Goal: Information Seeking & Learning: Check status

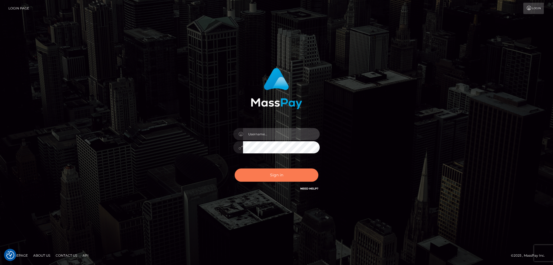
type input "alexstef"
click at [283, 175] on button "Sign in" at bounding box center [276, 175] width 84 height 13
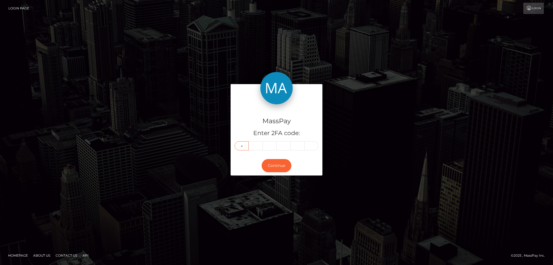
type input "1"
type input "0"
type input "3"
type input "6"
type input "2"
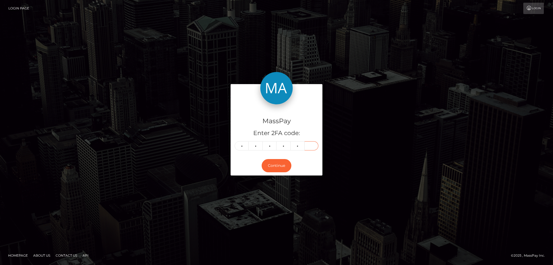
type input "5"
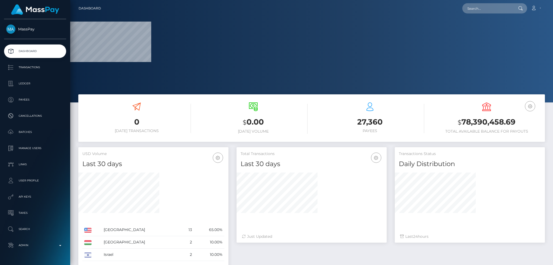
scroll to position [160, 150]
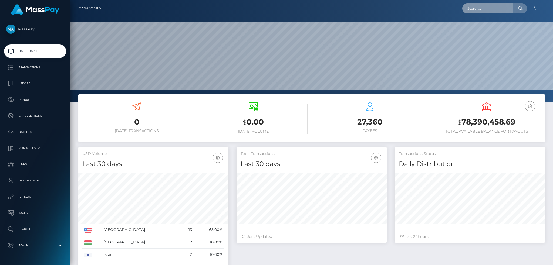
click at [476, 10] on input "text" at bounding box center [487, 8] width 51 height 10
paste input "pout_CjZddnPMfYmMn"
click at [487, 9] on input "pout_CjZddnPMfYmMn" at bounding box center [487, 8] width 51 height 10
paste input "CjZddnPMfYmMn."
click at [480, 11] on input "CjZddnPMfYmMn." at bounding box center [487, 8] width 51 height 10
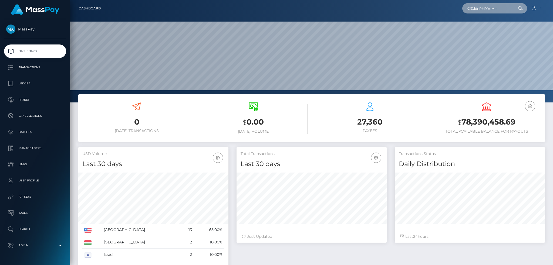
paste input "8d566122-792f-11f0-9703-0266f44cc279"
type input "8d566122-792f-11f0-9703-0266f44cc279"
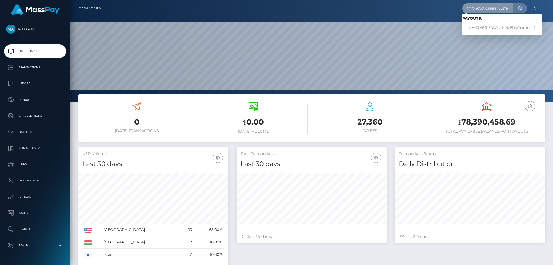
scroll to position [0, 0]
click at [483, 30] on link "MAYZINE ALETHEA AYALA (Whop Inc - )" at bounding box center [501, 28] width 79 height 10
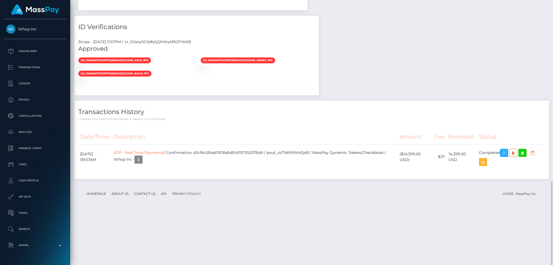
scroll to position [523, 0]
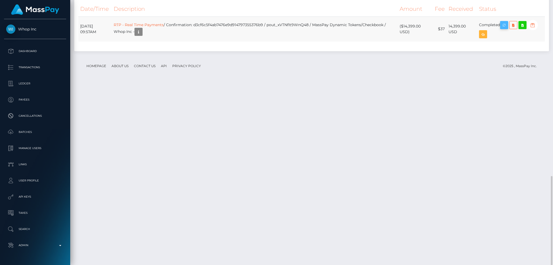
click at [504, 29] on icon "button" at bounding box center [503, 25] width 6 height 7
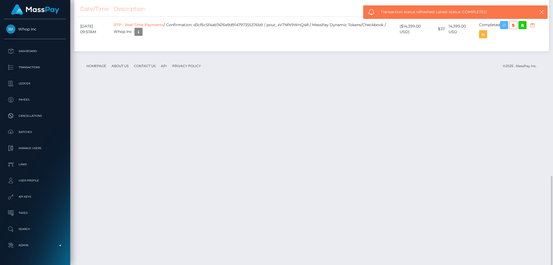
scroll to position [65, 150]
click at [228, 42] on td "RTP - Real Time Payments / Confirmation: d3cf6c5f4ab7476e9d914797355376b9 / pou…" at bounding box center [255, 28] width 286 height 25
copy td "d3cf6c5f4ab7476e9d914797355376b9"
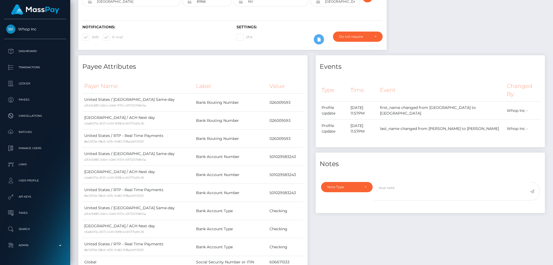
scroll to position [0, 0]
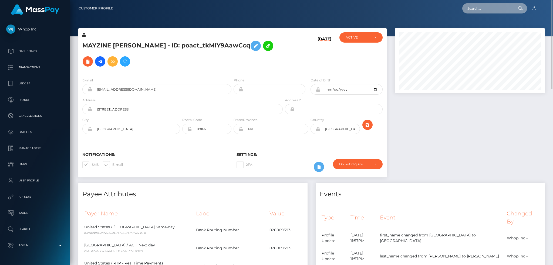
click at [484, 8] on input "text" at bounding box center [487, 8] width 51 height 10
paste input "poact_pDDqPJKkDDhZ"
type input "poact_pDDqPJKkDDhZ"
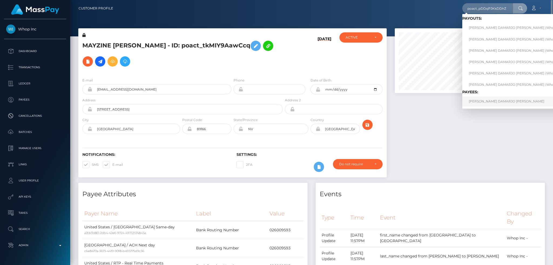
click at [494, 103] on link "ALSTON DAMARJO BILLINGS" at bounding box center [517, 102] width 110 height 10
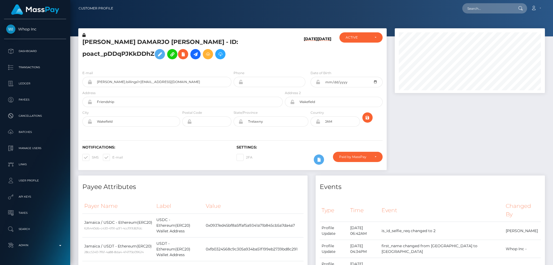
scroll to position [65, 150]
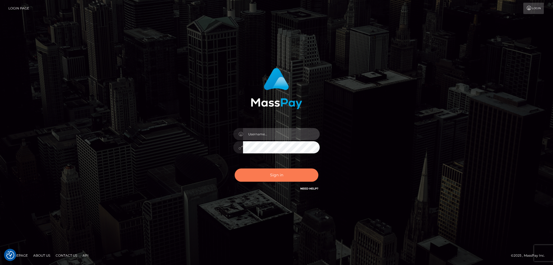
type input "alexstef"
click at [276, 179] on button "Sign in" at bounding box center [276, 175] width 84 height 13
type input "alexstef"
click at [282, 175] on button "Sign in" at bounding box center [276, 175] width 84 height 13
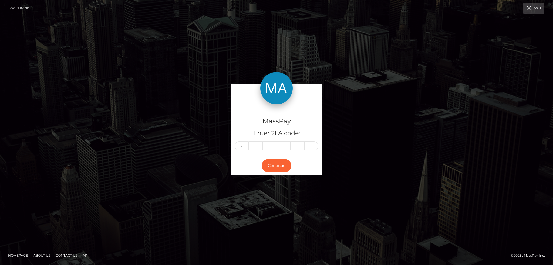
type input "8"
type input "9"
type input "8"
type input "3"
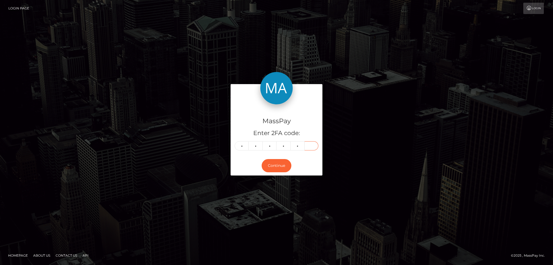
type input "1"
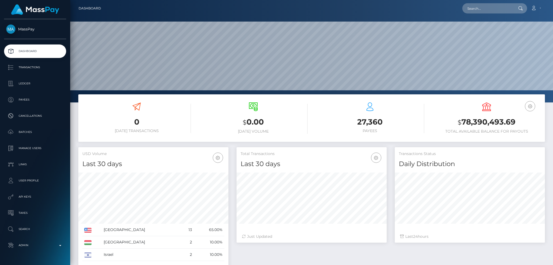
scroll to position [96, 150]
click at [473, 15] on nav "Dashboard Loading... Loading... Account Edit Profile" at bounding box center [311, 8] width 482 height 17
click at [475, 10] on input "text" at bounding box center [487, 8] width 51 height 10
paste input "1349a066-3275-41ad-906f-b338015a0d2e"
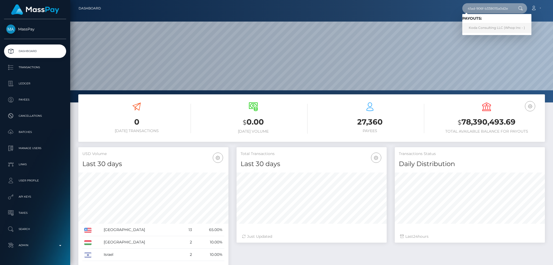
type input "1349a066-3275-41ad-906f-b338015a0d2e"
click at [520, 28] on link "Koda Consulting LLC (Whop Inc - )" at bounding box center [496, 28] width 69 height 10
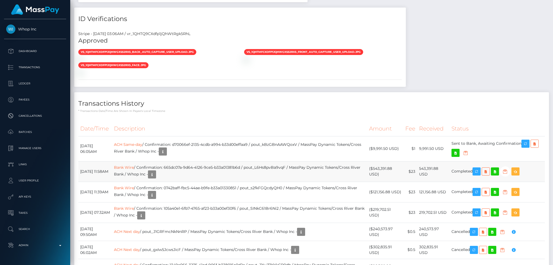
scroll to position [681, 0]
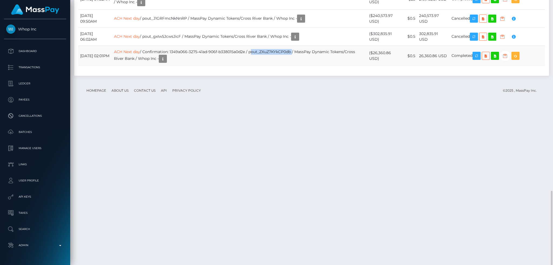
drag, startPoint x: 262, startPoint y: 211, endPoint x: 304, endPoint y: 208, distance: 41.6
click at [304, 66] on td "ACH Next day / Confirmation: 1349a066-3275-41ad-906f-b338015a0d2e / pout_ZXuZ7K…" at bounding box center [239, 56] width 255 height 21
copy td "pout_ZXuZ7KYkCP0db"
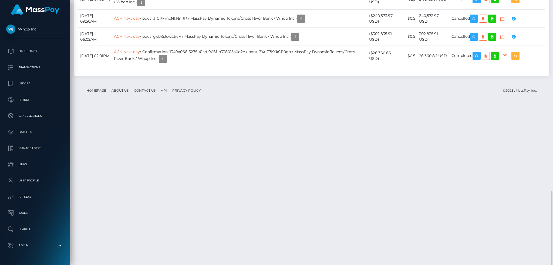
drag, startPoint x: 242, startPoint y: 48, endPoint x: 236, endPoint y: 46, distance: 6.4
drag, startPoint x: 269, startPoint y: 209, endPoint x: 265, endPoint y: 210, distance: 4.3
click at [269, 66] on td "ACH Next day / Confirmation: 1349a066-3275-41ad-906f-b338015a0d2e / pout_ZXuZ7K…" at bounding box center [239, 56] width 255 height 21
drag, startPoint x: 304, startPoint y: 207, endPoint x: 261, endPoint y: 211, distance: 42.7
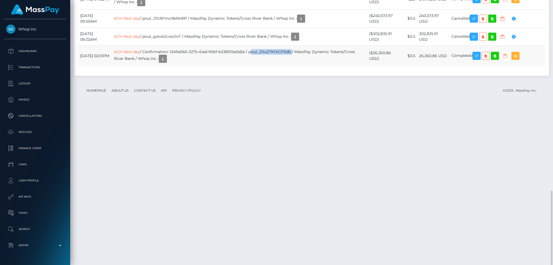
click at [261, 66] on td "ACH Next day / Confirmation: 1349a066-3275-41ad-906f-b338015a0d2e / pout_ZXuZ7K…" at bounding box center [239, 56] width 255 height 21
copy td "pout_ZXuZ7KYkCP0db"
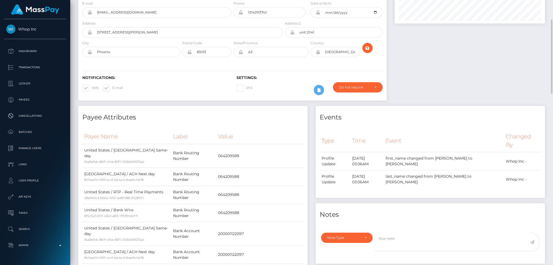
scroll to position [0, 0]
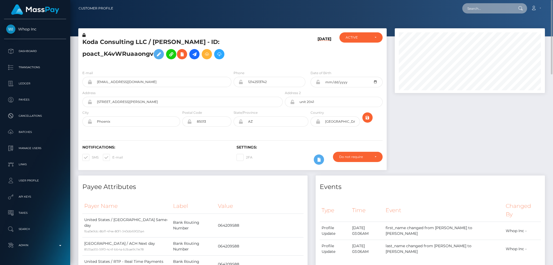
click at [473, 8] on input "text" at bounding box center [487, 8] width 51 height 10
paste input "4780542e-32b3-11ec-8784-0e94f3084bc5"
type input "4780542e-32b3-11ec-8784-0e94f3084bc5"
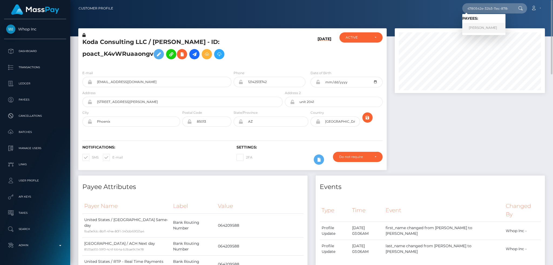
click at [483, 27] on link "Nisha Devi" at bounding box center [483, 28] width 43 height 10
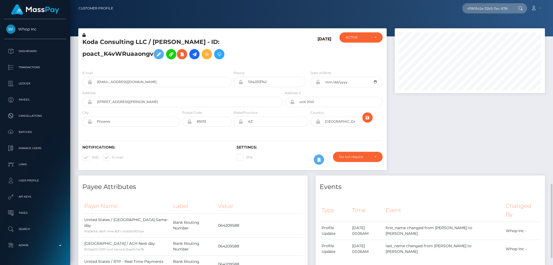
scroll to position [180, 0]
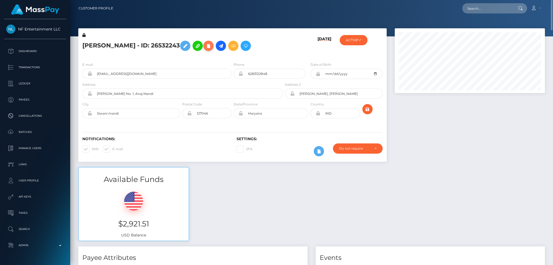
click at [205, 48] on icon at bounding box center [208, 46] width 6 height 7
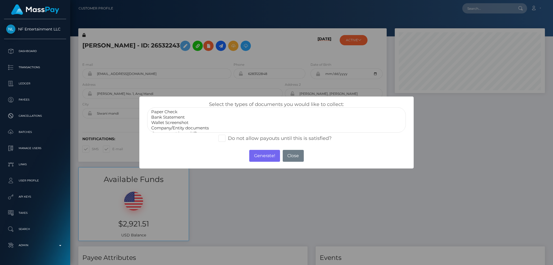
select select "Company/Entity documents"
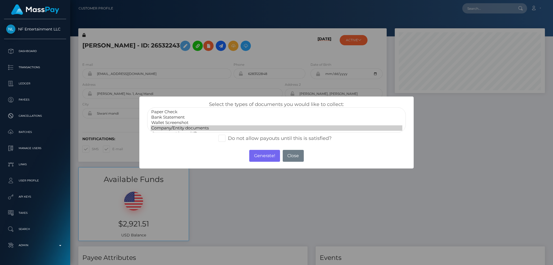
click at [193, 129] on option "Company/Entity documents" at bounding box center [276, 127] width 251 height 5
click at [268, 156] on button "Generate!" at bounding box center [264, 156] width 30 height 12
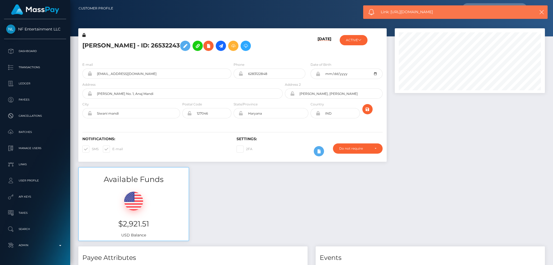
click at [412, 9] on span "Link: https://l.maspay.io/Mg1hV" at bounding box center [452, 12] width 144 height 6
click at [412, 8] on div "Link: https://l.maspay.io/Mg1hV" at bounding box center [455, 11] width 184 height 13
copy span "Link: https://l.maspay.io/Mg1hV"
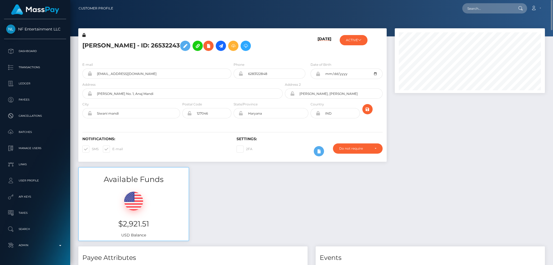
click at [462, 10] on div "Loading... Loading... Account Edit Profile Logout" at bounding box center [330, 8] width 427 height 11
click at [472, 6] on input "text" at bounding box center [487, 8] width 51 height 10
paste input "ZHLwmWJjNIXWVnLMhu0HKcSCjk52"
type input "ZHLwmWJjNIXWVnLMhu0HKcSCjk52"
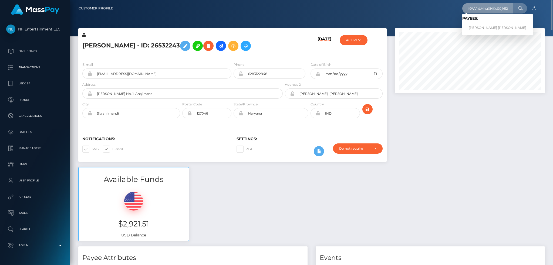
scroll to position [0, 0]
click at [480, 28] on link "JORDAN BRICE EATON" at bounding box center [497, 28] width 70 height 10
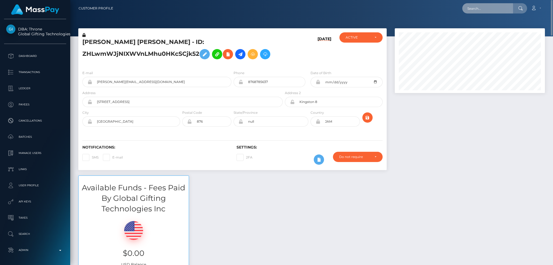
click at [464, 8] on input "text" at bounding box center [487, 8] width 51 height 10
paste input "1021040"
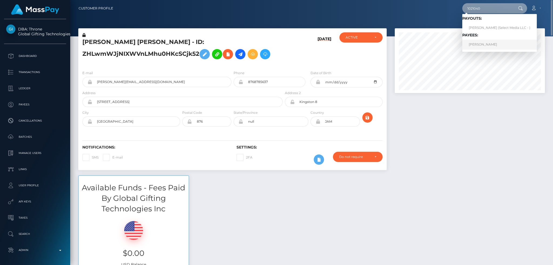
type input "1021040"
click at [482, 43] on link "Jae Woodlock" at bounding box center [499, 45] width 74 height 10
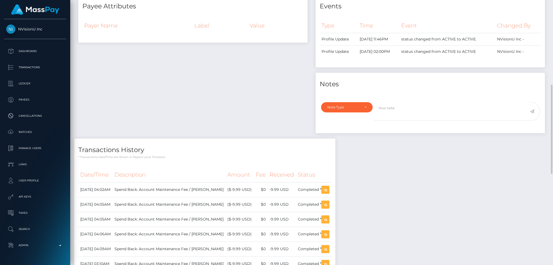
scroll to position [36, 0]
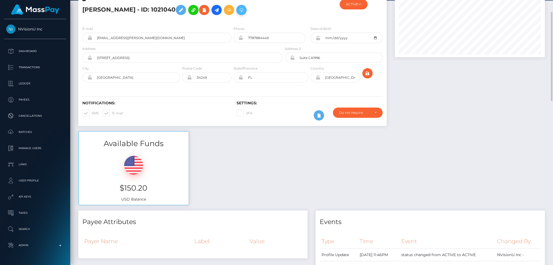
click at [238, 11] on icon at bounding box center [241, 10] width 6 height 7
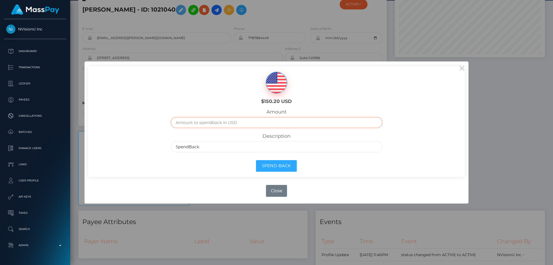
click at [256, 122] on input "text" at bounding box center [275, 122] width 211 height 11
type input "150.2"
click at [285, 164] on button "Spend-Back" at bounding box center [276, 166] width 41 height 12
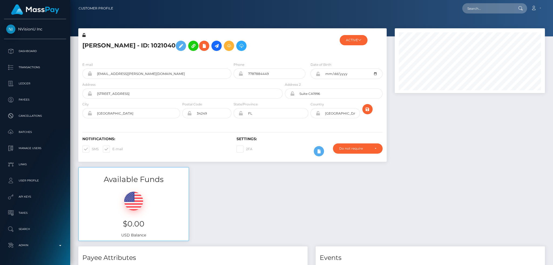
scroll to position [65, 150]
click at [481, 11] on input "text" at bounding box center [487, 8] width 51 height 10
paste input "8ccd60bc-95fd-4610-a0dd-4ab3bede1b3d"
click at [488, 10] on input "8ccd60bc-95fd-4610-a0dd-4ab3bede1b3d" at bounding box center [487, 8] width 51 height 10
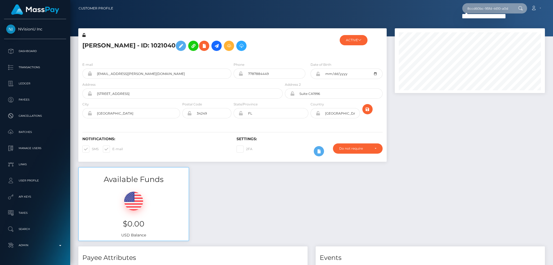
paste input "[EMAIL_ADDRESS][DOMAIN_NAME]"
type input "[EMAIL_ADDRESS][DOMAIN_NAME]"
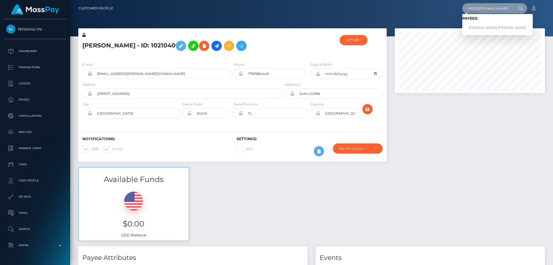
scroll to position [0, 0]
click at [483, 28] on link "Nguyet Thi Tran" at bounding box center [497, 28] width 70 height 10
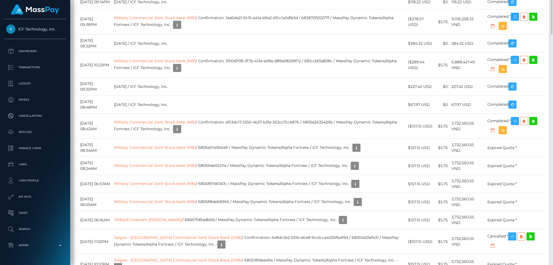
scroll to position [863, 0]
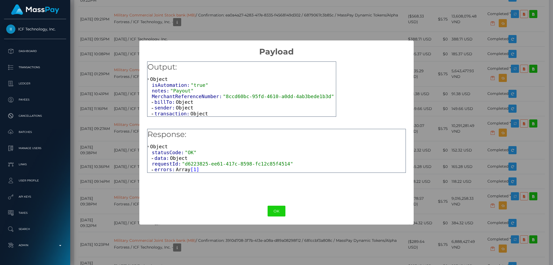
click at [170, 169] on span "errors:" at bounding box center [164, 170] width 21 height 6
click at [171, 175] on span "Object" at bounding box center [174, 176] width 18 height 6
click at [429, 103] on div "× Payload Output: Object isAutomation: "true" notes: "Payout" MerchantReference…" at bounding box center [276, 132] width 553 height 265
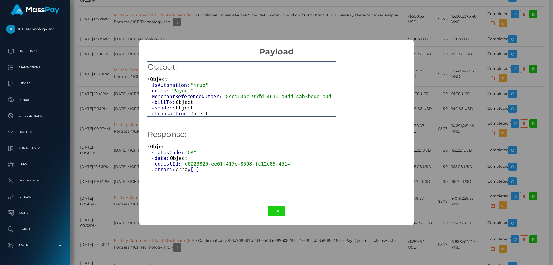
click at [182, 101] on span "Object" at bounding box center [185, 102] width 18 height 6
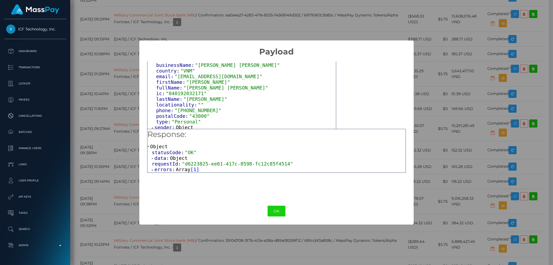
scroll to position [70, 0]
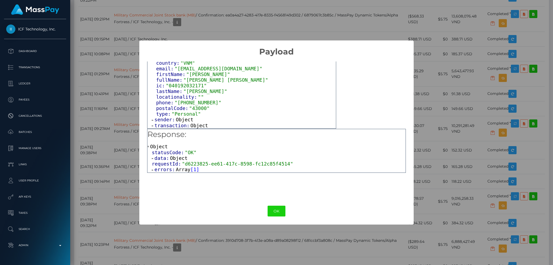
click at [184, 119] on span "Object" at bounding box center [185, 120] width 18 height 6
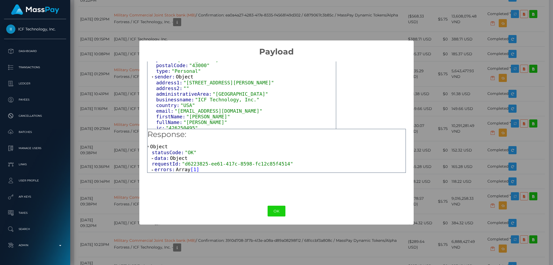
scroll to position [150, 0]
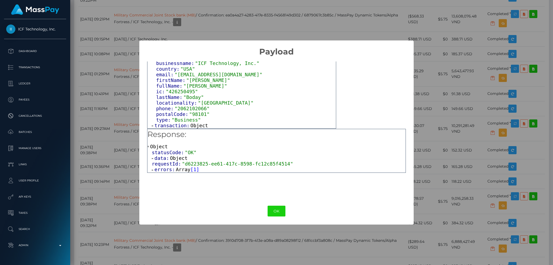
click at [197, 125] on span "Object" at bounding box center [199, 126] width 18 height 6
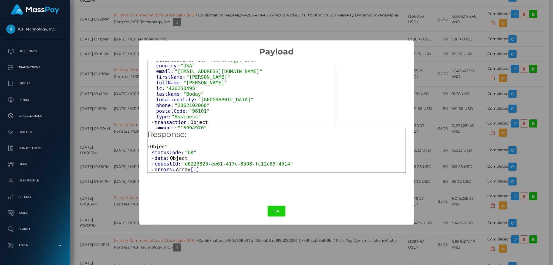
scroll to position [185, 0]
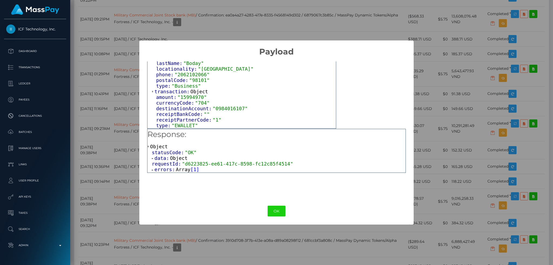
click at [105, 75] on div "× Payload Output: Object isAutomation: "true" notes: "Payout" MerchantReference…" at bounding box center [276, 132] width 553 height 265
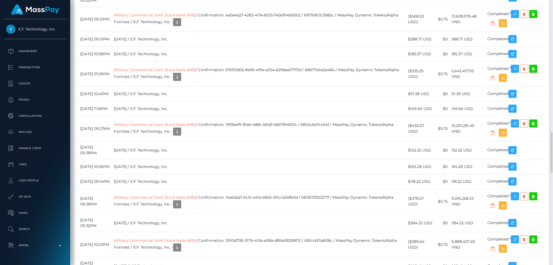
copy td "MOMO / Account AML / Confirmation: d6223825-ee61-417c-8598-fc12c85f4514 / 689e0…"
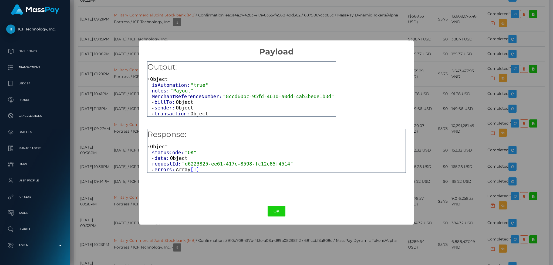
click at [190, 117] on span "Object" at bounding box center [199, 114] width 18 height 6
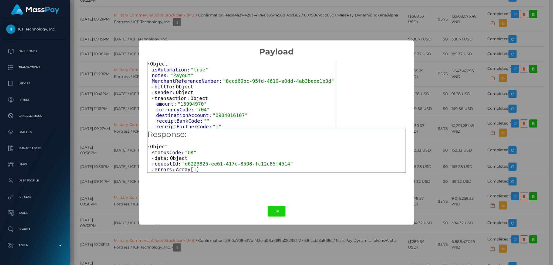
scroll to position [23, 0]
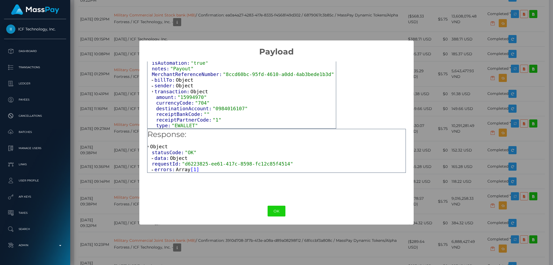
click at [193, 97] on span ""15994970"" at bounding box center [191, 97] width 29 height 6
copy span "15994970"
click at [196, 95] on span ""15994970"" at bounding box center [191, 97] width 29 height 6
drag, startPoint x: 203, startPoint y: 95, endPoint x: 155, endPoint y: 96, distance: 48.8
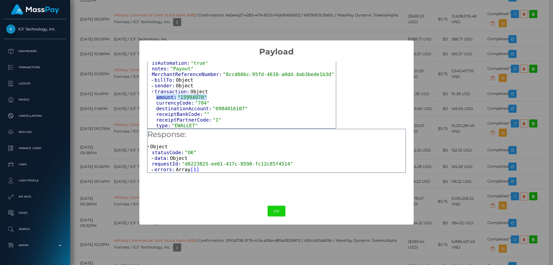
click at [155, 96] on div "amount: "15994970" currencyCode: "704" destinationAccount: "0984016107" receipt…" at bounding box center [244, 111] width 184 height 34
copy span "amount: "15994970""
click at [445, 125] on div "× Payload Output: Object isAutomation: "true" notes: "Payout" MerchantReference…" at bounding box center [276, 132] width 553 height 265
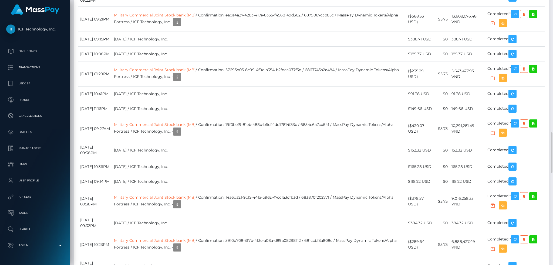
copy td "16,363,140.33"
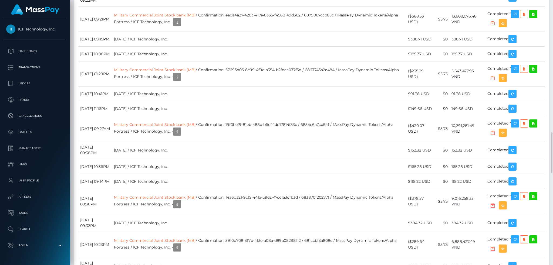
drag, startPoint x: 196, startPoint y: 62, endPoint x: 269, endPoint y: 64, distance: 72.6
copy td "d6223825-ee61-417c-8598-fc12c85f4514"
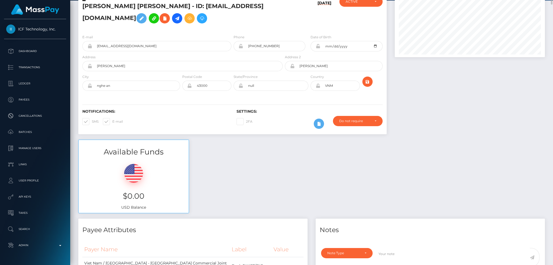
scroll to position [0, 0]
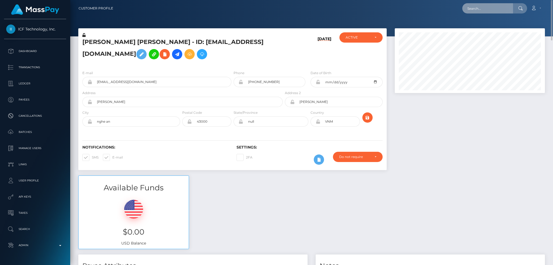
click at [496, 9] on input "text" at bounding box center [487, 8] width 51 height 10
paste input "JhDLMiREtMXOkN8qwbtWN1iZecC2"
type input "JhDLMiREtMXOkN8qwbtWN1iZecC2"
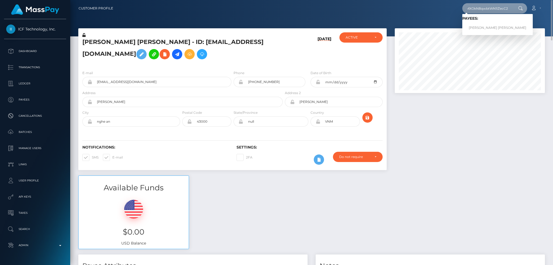
scroll to position [0, 0]
click at [473, 27] on link "RODRIGO ALEJANDRO VILLICANA PEREZ" at bounding box center [497, 28] width 70 height 10
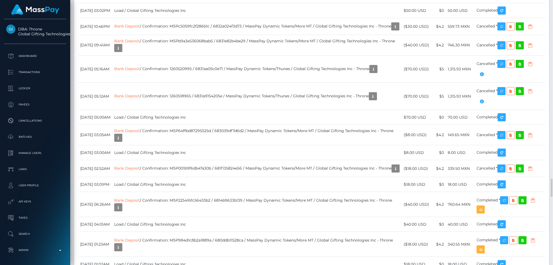
scroll to position [65, 150]
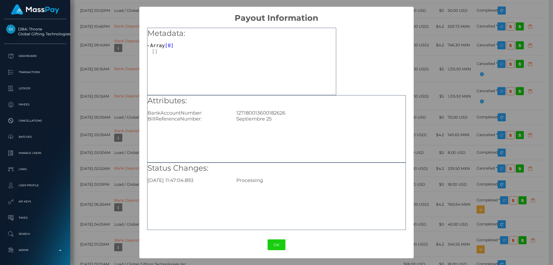
click at [263, 113] on div "127180013600182626" at bounding box center [320, 113] width 177 height 6
copy div "127180013600182626"
click at [280, 241] on button "OK" at bounding box center [276, 245] width 18 height 11
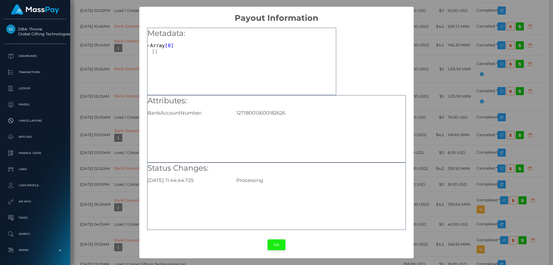
click at [281, 240] on button "OK" at bounding box center [276, 245] width 18 height 11
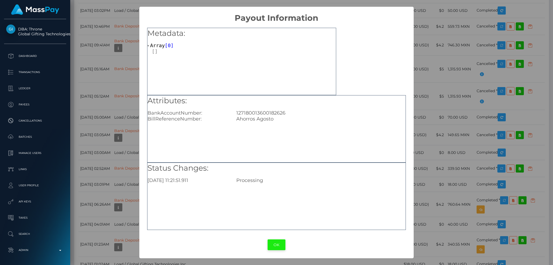
click at [274, 244] on button "OK" at bounding box center [276, 245] width 18 height 11
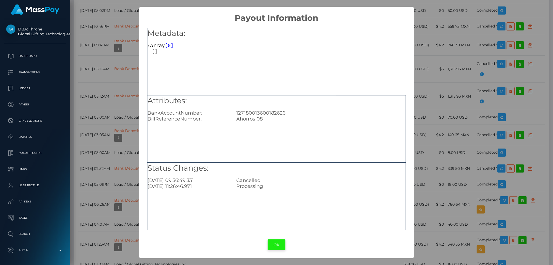
click at [275, 243] on button "OK" at bounding box center [276, 245] width 18 height 11
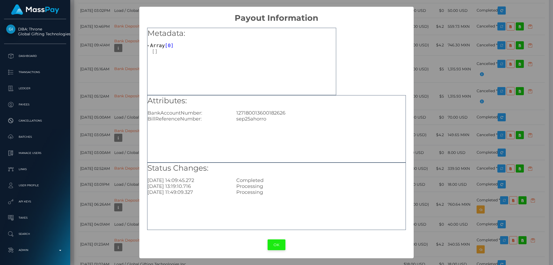
click at [278, 244] on button "OK" at bounding box center [276, 245] width 18 height 11
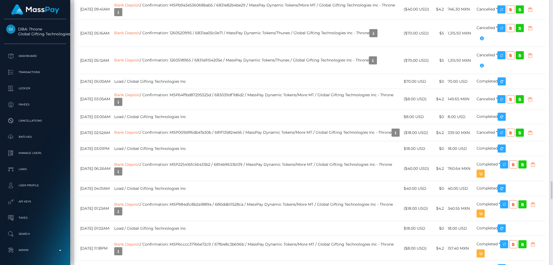
copy td "BBVA BANCOMER / 68939e41bb83a / MassPay Dynamic Tokens/Thunes / Global Gifting …"
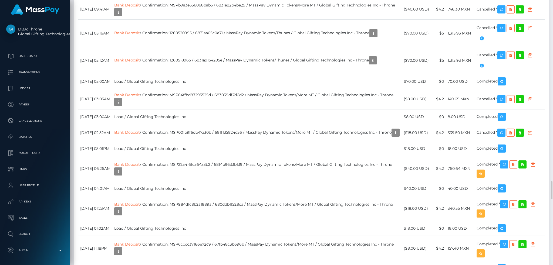
copy td "Bank Deposit / 68939d3a1811c / MassPay Dynamic Tokens/Thunes / Global Gifting T…"
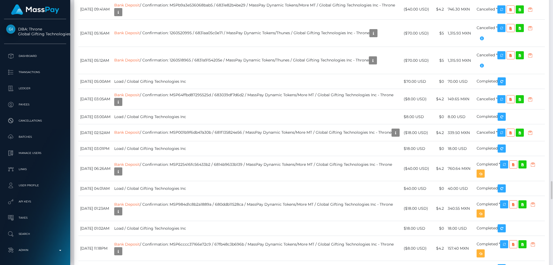
copy tr "BANCO FINTERRA / 68a3749527236 / MassPay Dynamic Tokens/Thunes / Global Gifting…"
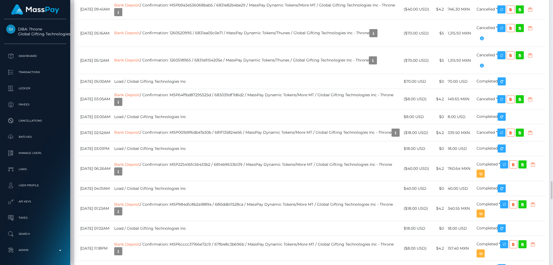
copy tr "BANCO S3 / 68a3752165ff3 / MassPay Dynamic Tokens/Thunes / Global Gifting Techn…"
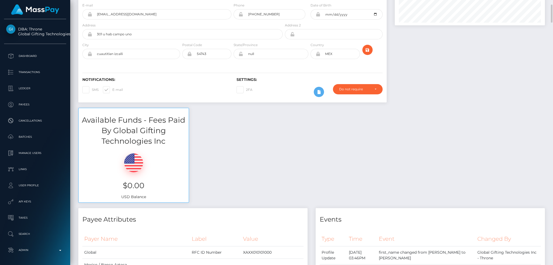
scroll to position [0, 0]
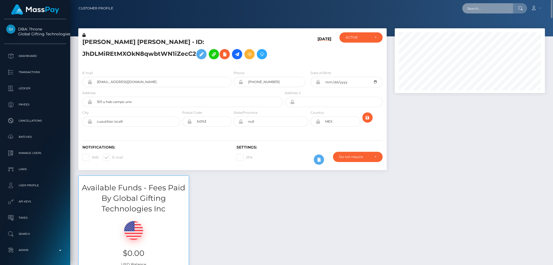
click at [486, 5] on input "text" at bounding box center [487, 8] width 51 height 10
paste input "pout_IHrj0MaxOInbm"
click at [481, 6] on input "pout_IHrj0MaxOInbm" at bounding box center [487, 8] width 51 height 10
paste input "ostgrl49n8yg"
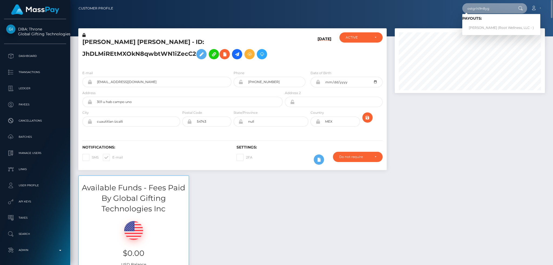
type input "ostgrl49n8yg"
click at [486, 31] on link "Sandra Wesolek (Root Wellness, LLC - )" at bounding box center [501, 28] width 78 height 10
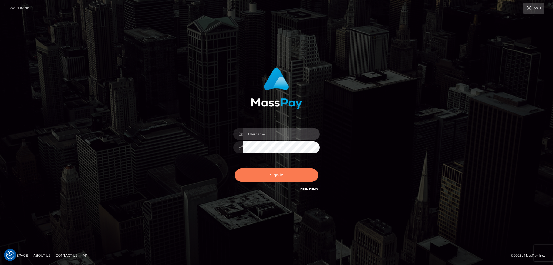
type input "alexstef"
click at [291, 173] on button "Sign in" at bounding box center [276, 175] width 84 height 13
type input "alexstef"
click at [291, 173] on button "Sign in" at bounding box center [276, 175] width 84 height 13
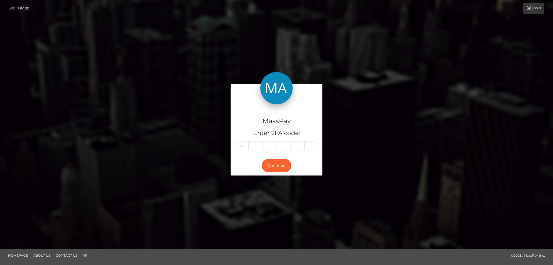
type input "1"
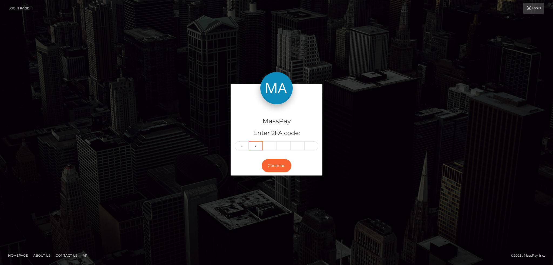
type input "2"
type input "7"
type input "5"
type input "0"
type input "9"
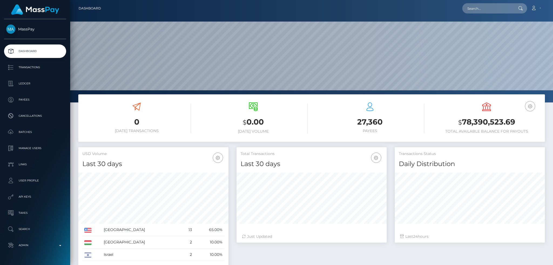
scroll to position [96, 150]
drag, startPoint x: 489, startPoint y: 5, endPoint x: 479, endPoint y: 9, distance: 11.5
click at [489, 5] on input "text" at bounding box center [487, 8] width 51 height 10
paste input "[EMAIL_ADDRESS][DOMAIN_NAME]"
type input "[EMAIL_ADDRESS][DOMAIN_NAME]"
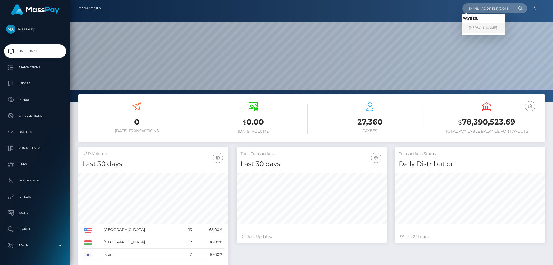
click at [483, 25] on link "Shania Pearce" at bounding box center [483, 28] width 43 height 10
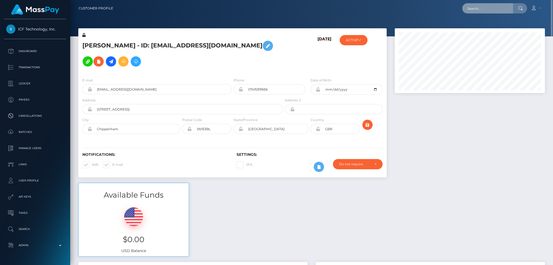
click at [489, 11] on input "text" at bounding box center [487, 8] width 51 height 10
paste input "[EMAIL_ADDRESS][DOMAIN_NAME]"
type input "[EMAIL_ADDRESS][DOMAIN_NAME]"
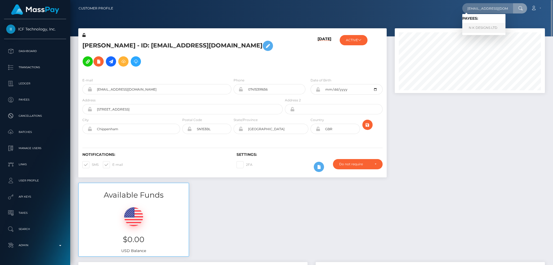
click at [478, 27] on link "N K DESIGNS LTD" at bounding box center [483, 28] width 43 height 10
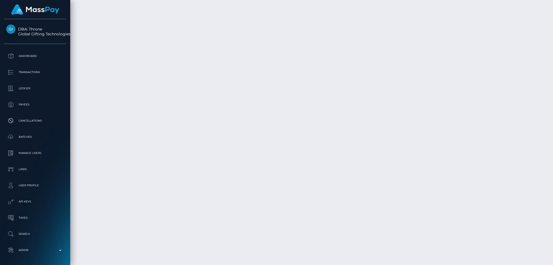
scroll to position [65, 150]
copy td "1316996316"
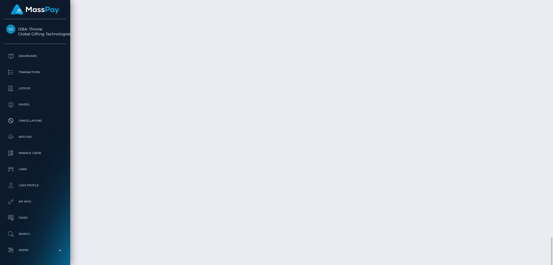
copy td "1172473937"
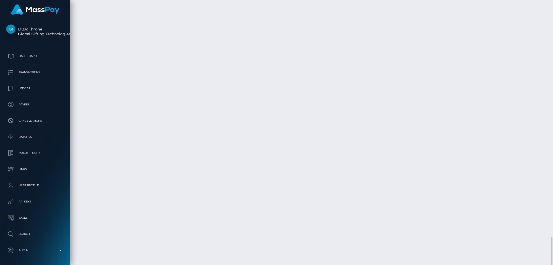
copy td "1179885576"
copy td "1198717795"
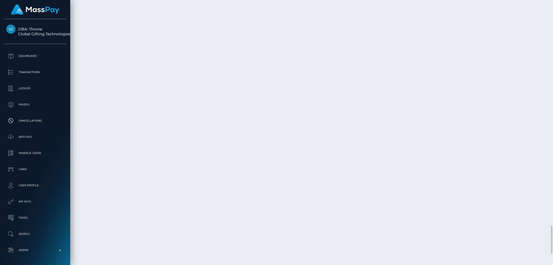
scroll to position [2095, 0]
copy td "1202620160"
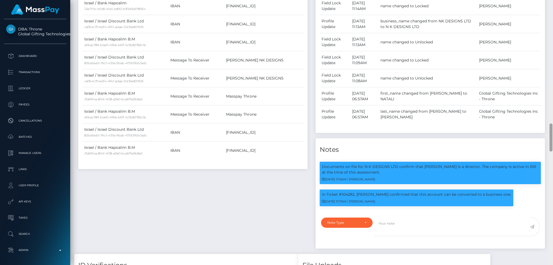
scroll to position [0, 0]
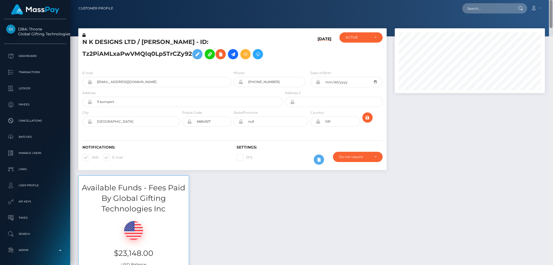
drag, startPoint x: 551, startPoint y: 56, endPoint x: 547, endPoint y: -8, distance: 63.3
click at [547, 0] on html "DBA: Throne Global Gifting Technologies Inc Dashboard Transactions Ledger Payee…" at bounding box center [276, 132] width 553 height 265
click at [494, 10] on input "text" at bounding box center [487, 8] width 51 height 10
paste input "76602759"
click at [485, 9] on input "76602759" at bounding box center [487, 8] width 51 height 10
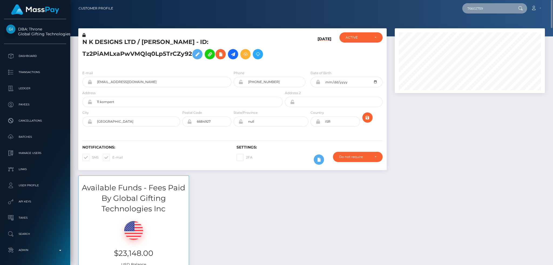
paste input "28099886"
type input "28099886"
click at [491, 26] on link "Jean-Sebastien Gagne-Poirier" at bounding box center [483, 28] width 43 height 10
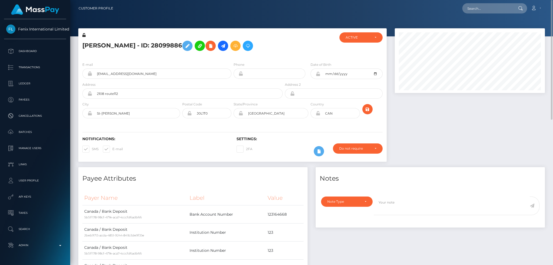
click at [203, 48] on h5 "[PERSON_NAME] - ID: 28099886" at bounding box center [180, 46] width 197 height 16
copy h5 "28099886"
click at [157, 79] on input "[EMAIL_ADDRESS][DOMAIN_NAME]" at bounding box center [161, 74] width 139 height 10
click at [402, 129] on div at bounding box center [469, 97] width 158 height 139
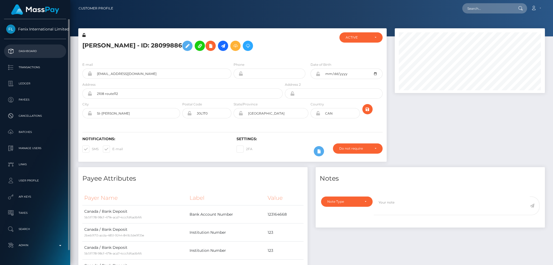
click at [43, 49] on p "Dashboard" at bounding box center [35, 51] width 58 height 8
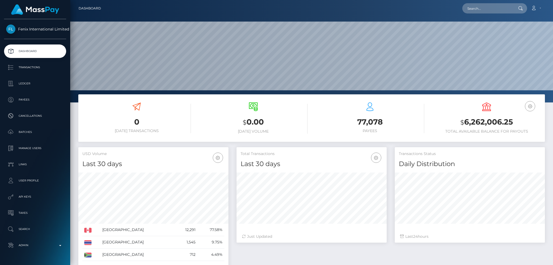
scroll to position [96, 150]
drag, startPoint x: 480, startPoint y: 10, endPoint x: 435, endPoint y: 18, distance: 45.6
click at [479, 10] on input "text" at bounding box center [487, 8] width 51 height 10
paste input "1615317"
type input "1615317"
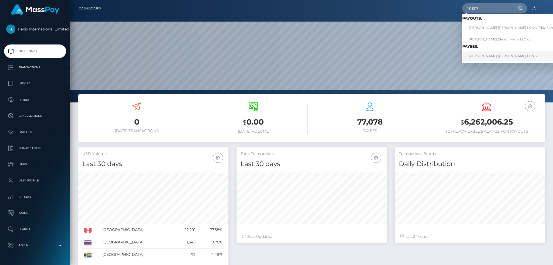
click at [486, 55] on link "[PERSON_NAME] [PERSON_NAME] LONG" at bounding box center [517, 56] width 110 height 10
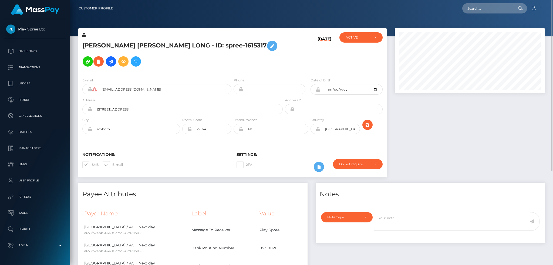
scroll to position [65, 150]
click at [479, 8] on input "text" at bounding box center [487, 8] width 51 height 10
paste input "667431"
type input "667431"
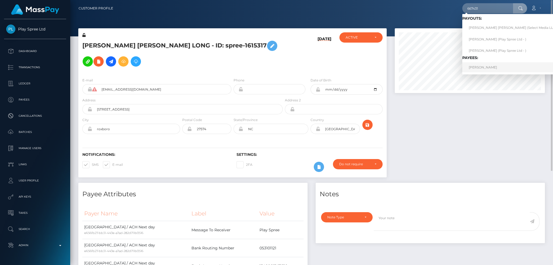
click at [492, 69] on link "[PERSON_NAME]" at bounding box center [514, 67] width 104 height 10
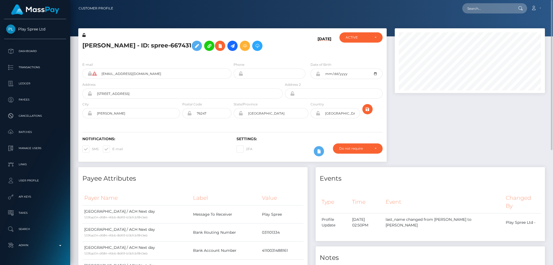
scroll to position [65, 150]
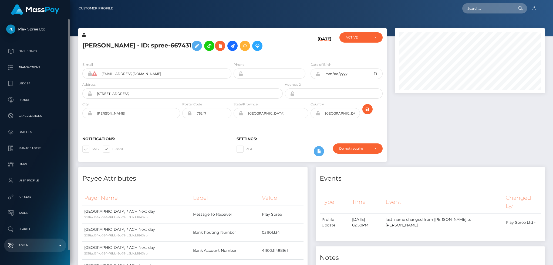
click at [37, 243] on p "Admin" at bounding box center [35, 245] width 58 height 8
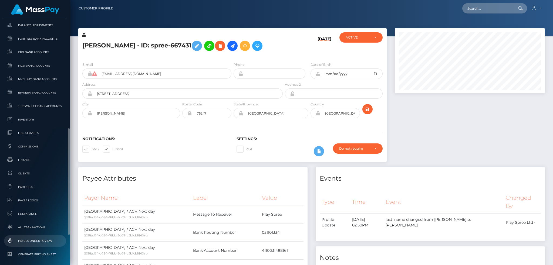
scroll to position [316, 0]
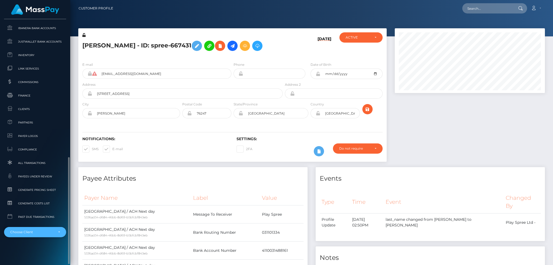
click at [35, 231] on div "Choose Client" at bounding box center [31, 232] width 43 height 4
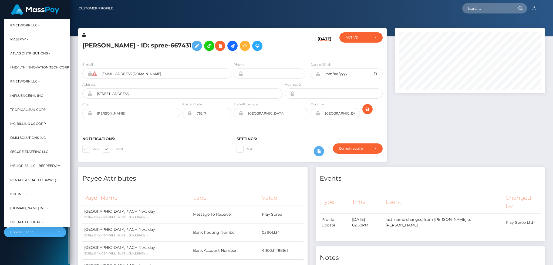
scroll to position [259, 0]
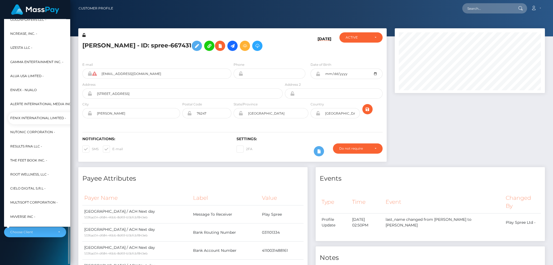
click at [50, 119] on span "Fenix International Limited -" at bounding box center [38, 118] width 56 height 7
select select "26"
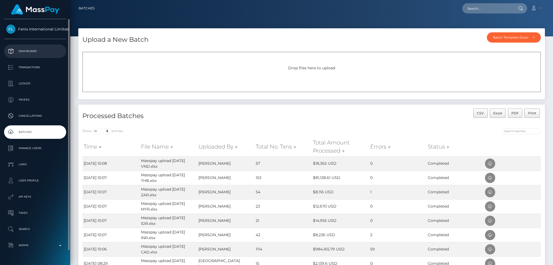
click at [45, 51] on p "Dashboard" at bounding box center [35, 51] width 58 height 8
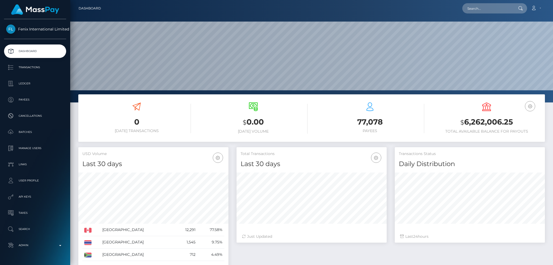
scroll to position [96, 150]
